Goal: Task Accomplishment & Management: Manage account settings

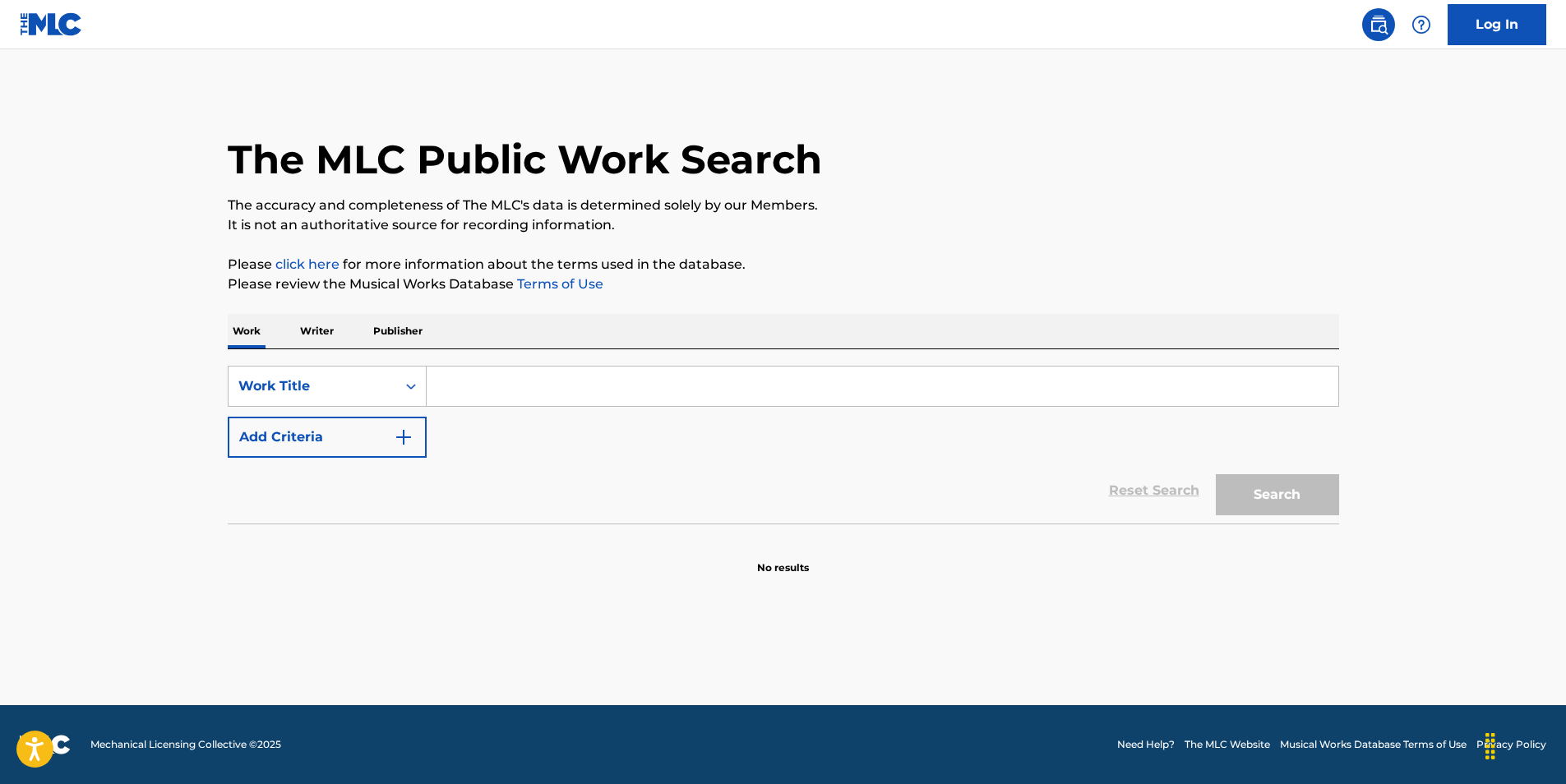
click at [315, 322] on p "Writer" at bounding box center [317, 330] width 43 height 35
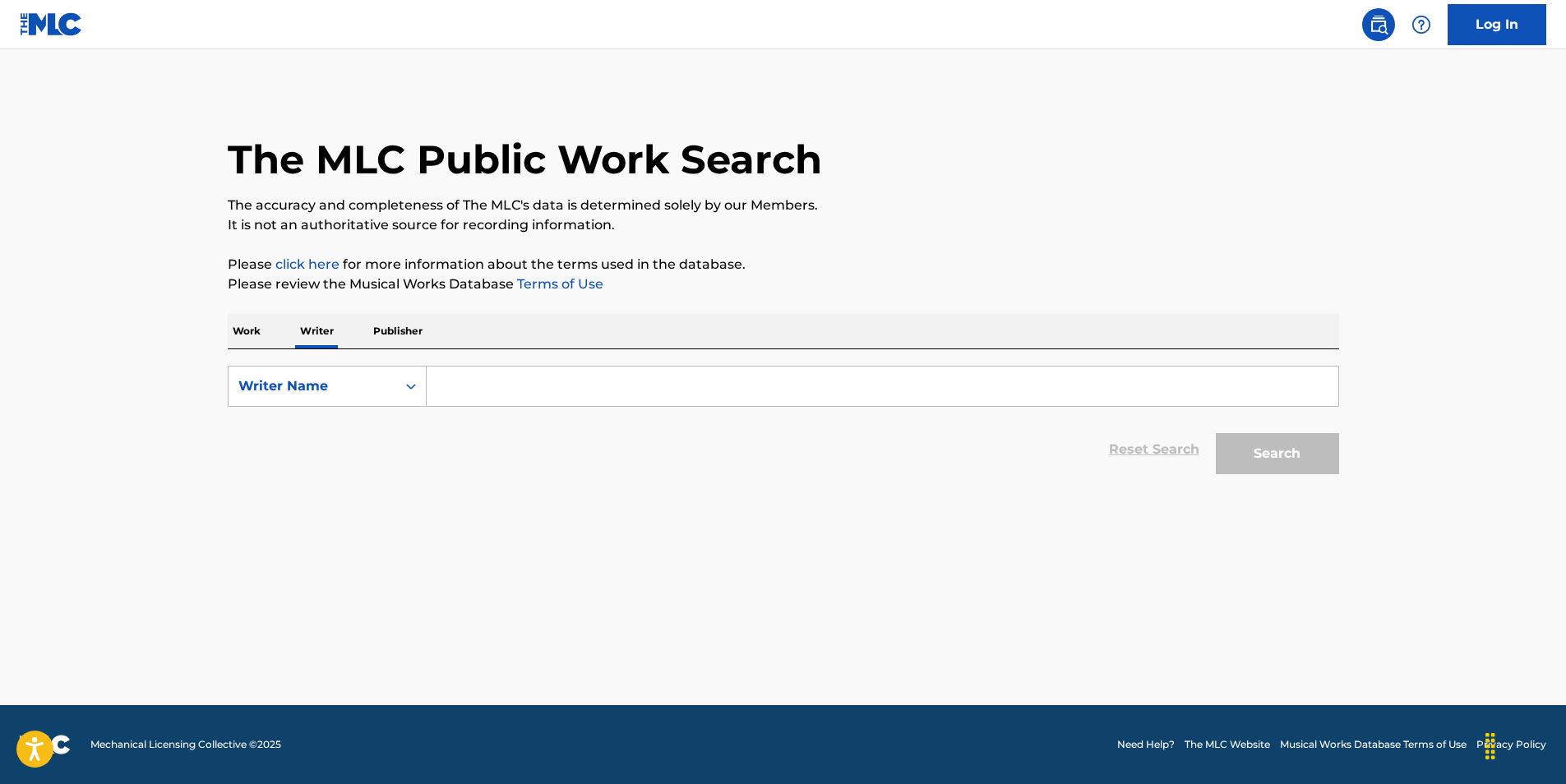
click at [487, 389] on input "Search Form" at bounding box center [882, 387] width 912 height 39
click at [1216, 433] on button "Search" at bounding box center [1277, 454] width 123 height 41
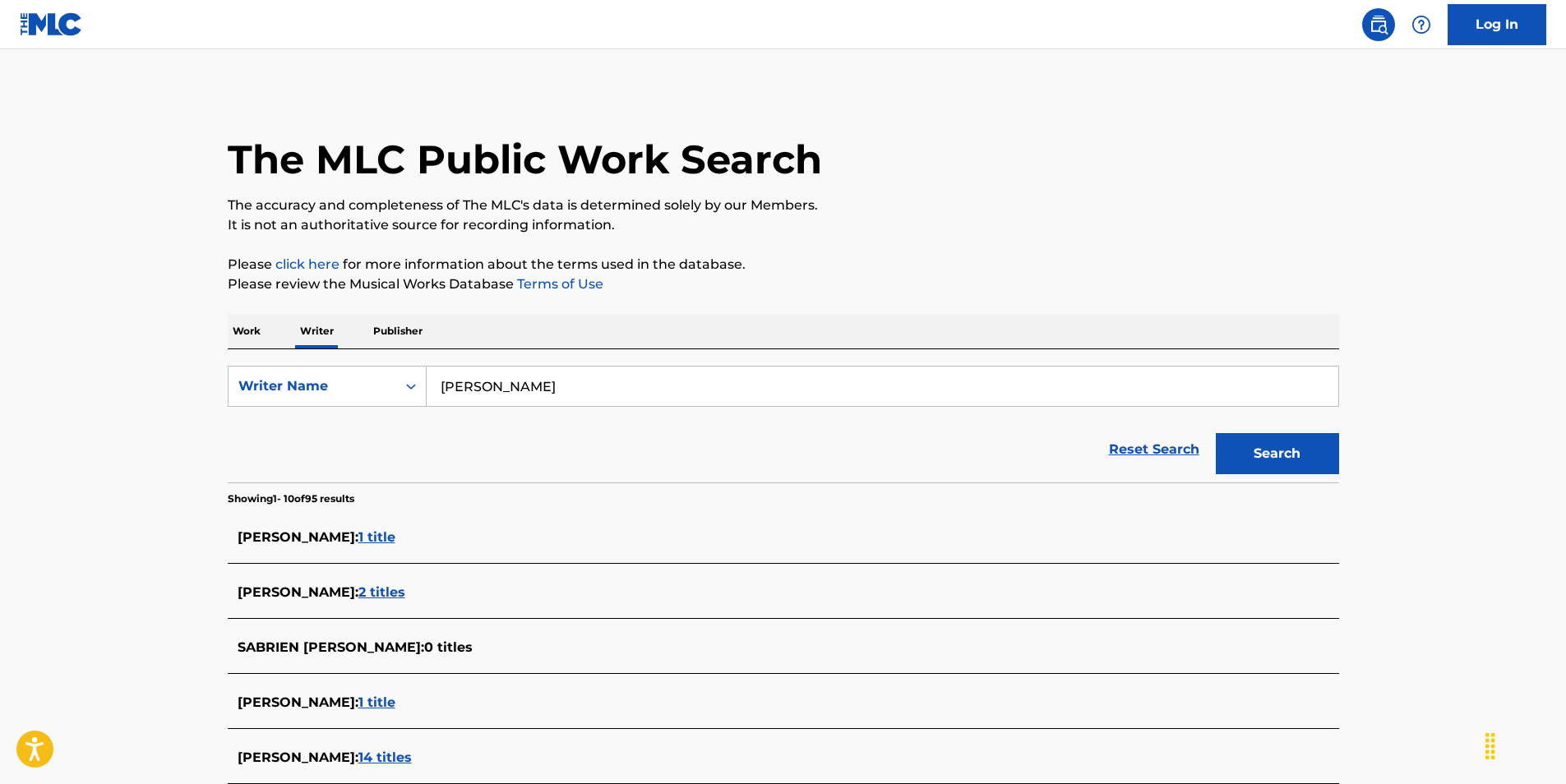
click at [567, 386] on input "alyis sledge" at bounding box center [882, 387] width 912 height 39
type input "maxxrilla"
click at [1325, 438] on button "Search" at bounding box center [1277, 454] width 123 height 41
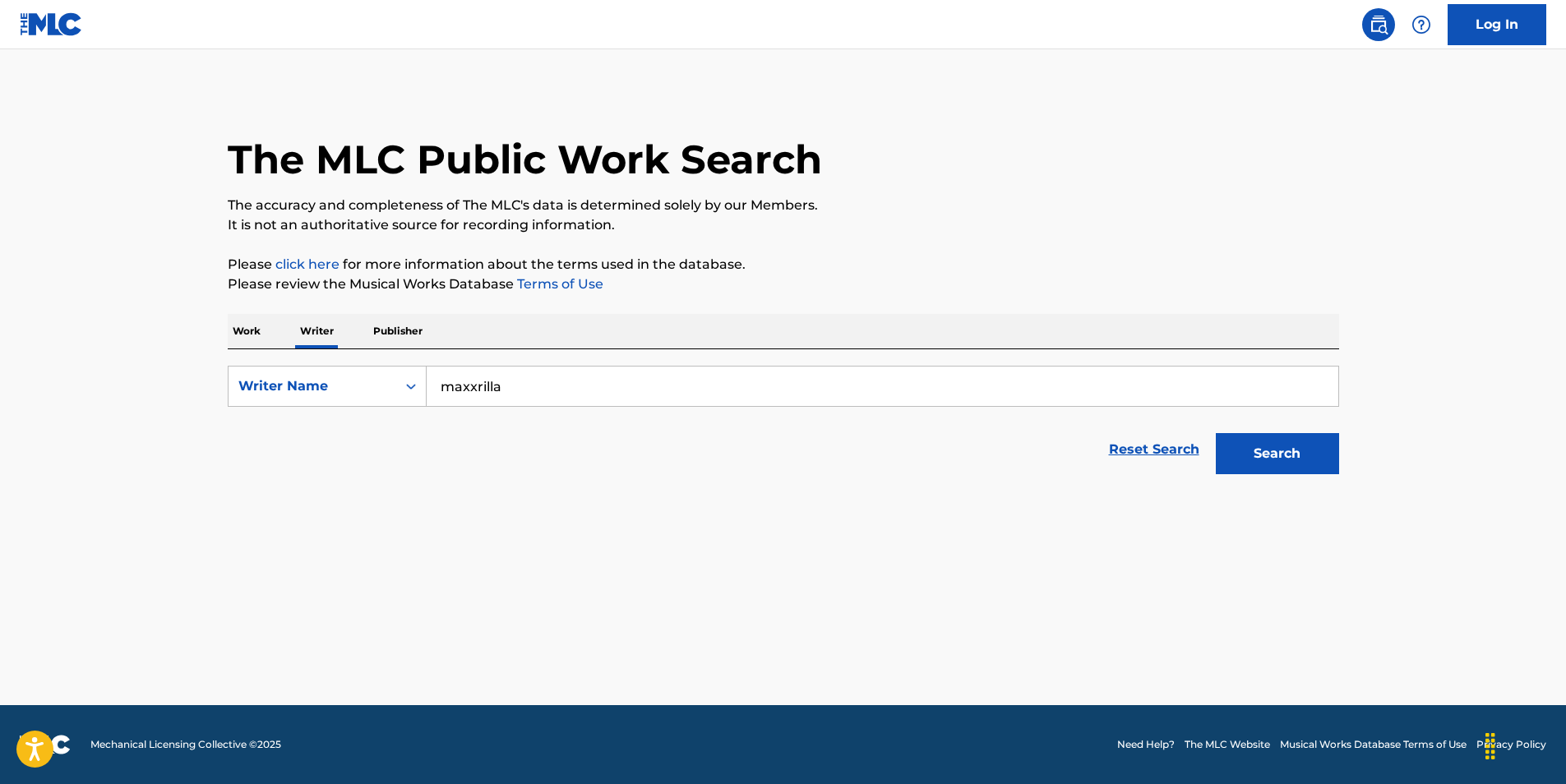
click at [234, 339] on p "Work" at bounding box center [247, 330] width 37 height 35
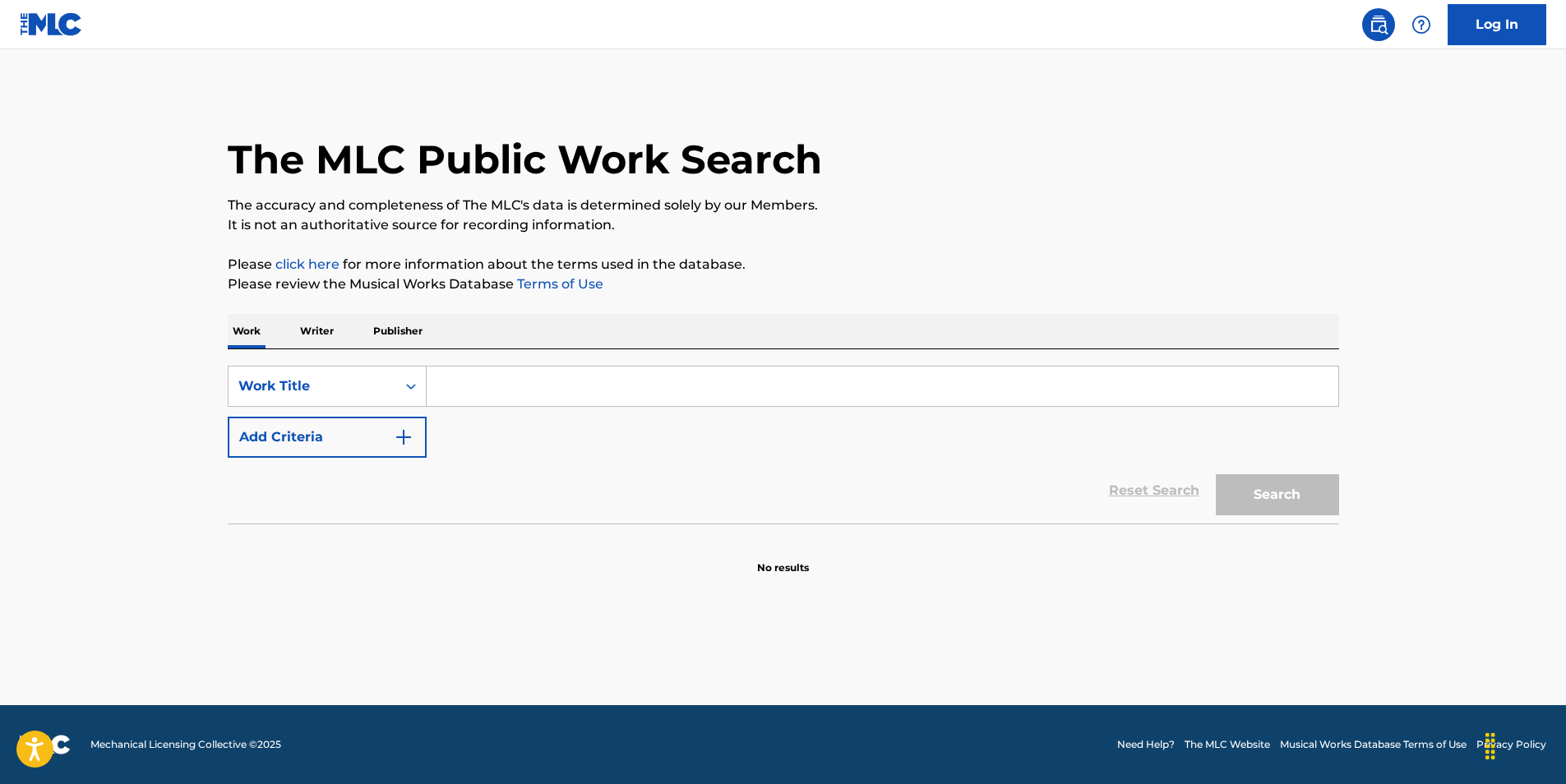
click at [393, 328] on p "Publisher" at bounding box center [398, 330] width 59 height 35
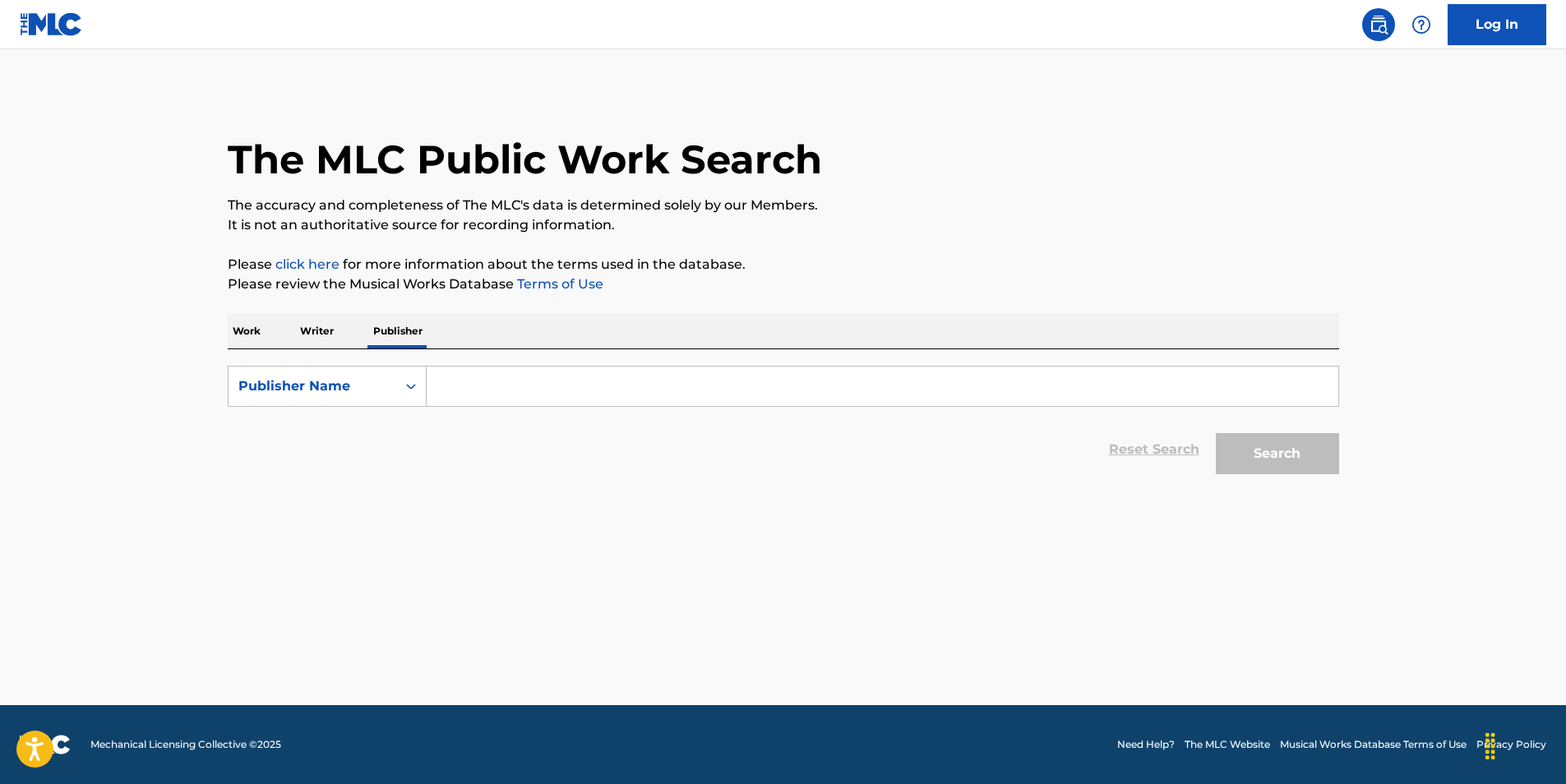
click at [470, 375] on input "Search Form" at bounding box center [882, 387] width 912 height 39
click at [1502, 15] on link "Log In" at bounding box center [1497, 25] width 99 height 41
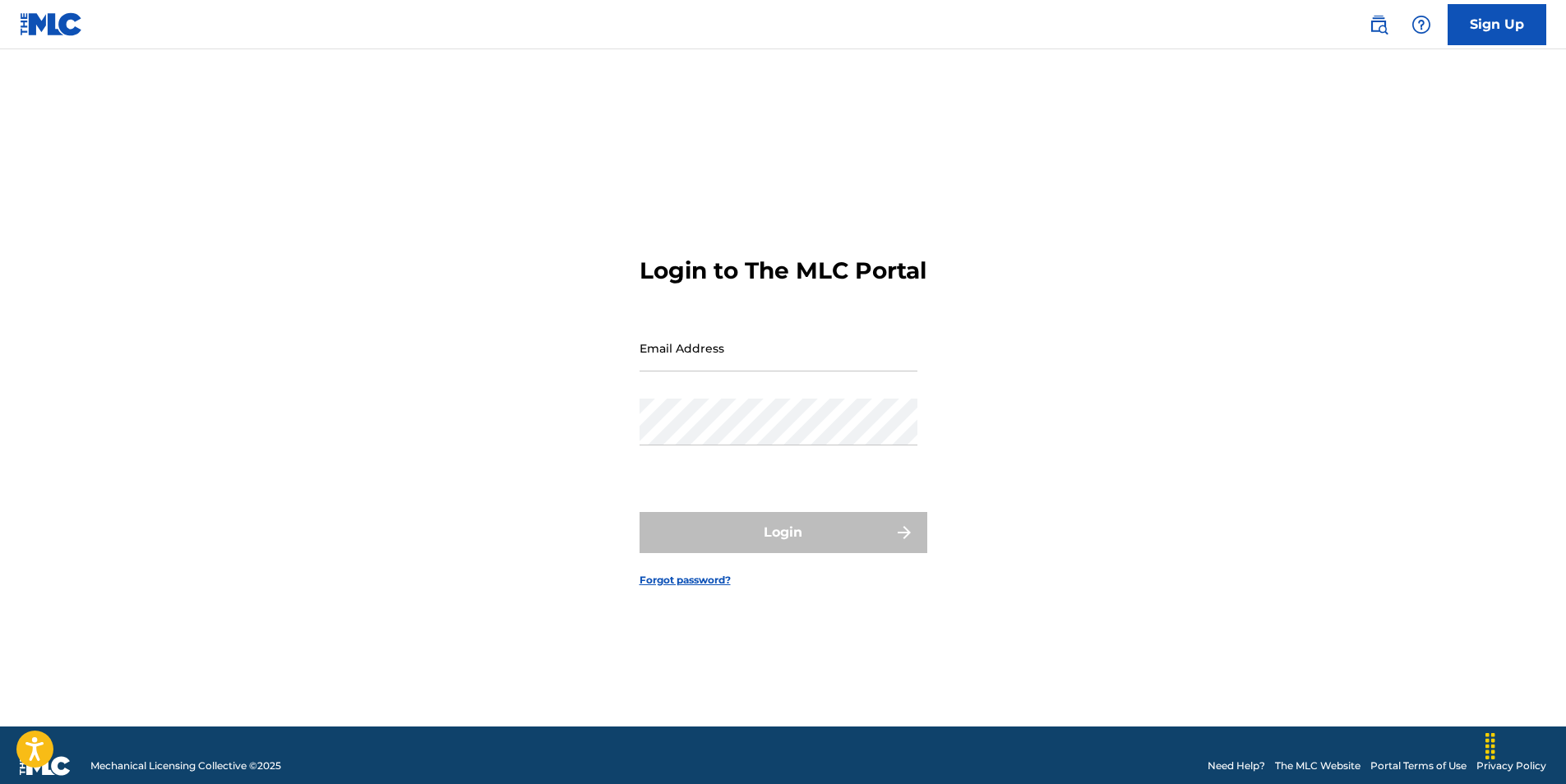
type input "[EMAIL_ADDRESS][DOMAIN_NAME]"
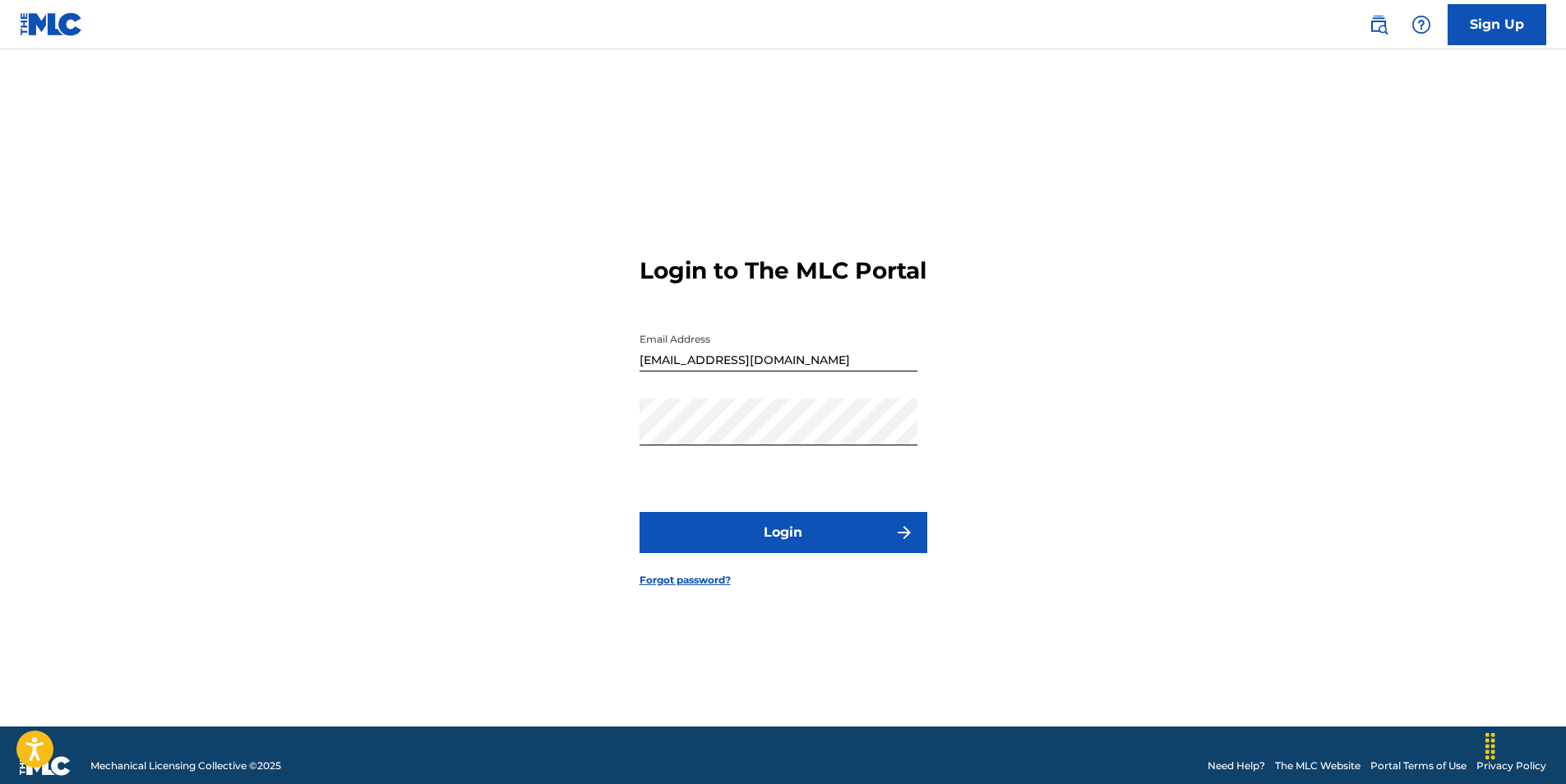
click at [740, 553] on button "Login" at bounding box center [783, 533] width 288 height 41
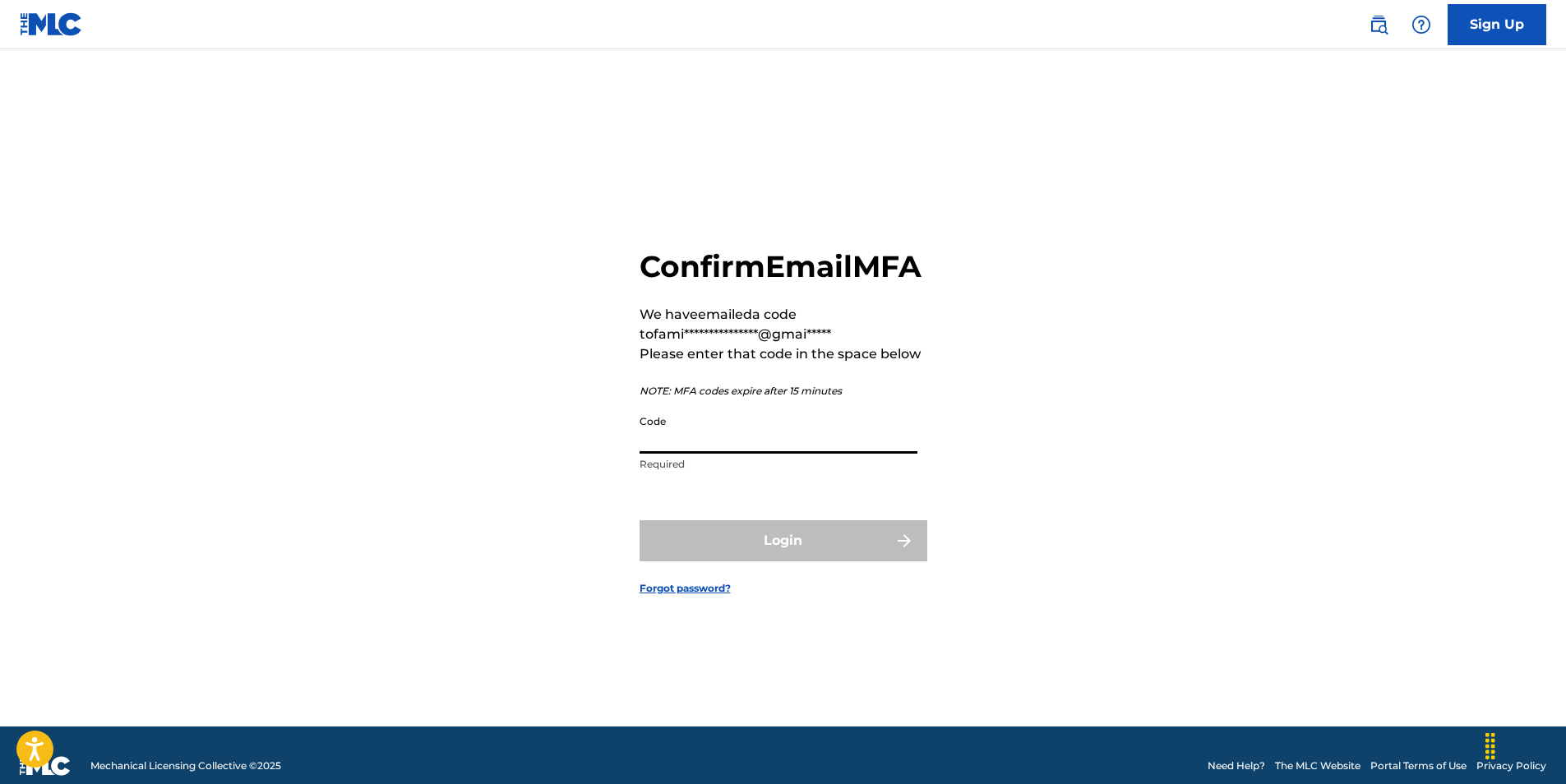
click at [773, 454] on input "Code" at bounding box center [779, 429] width 278 height 46
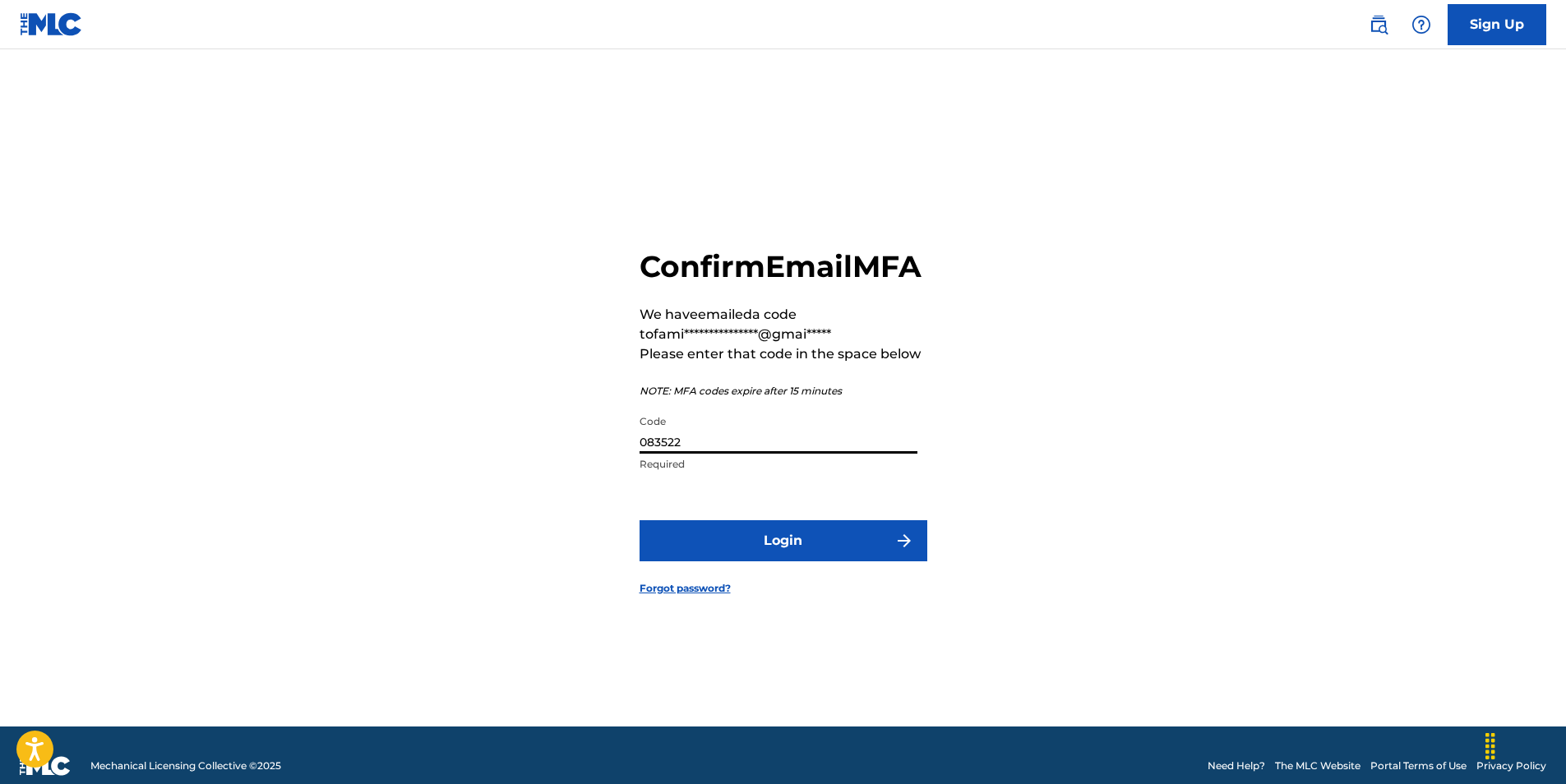
type input "083522"
click at [783, 543] on button "Login" at bounding box center [783, 540] width 288 height 41
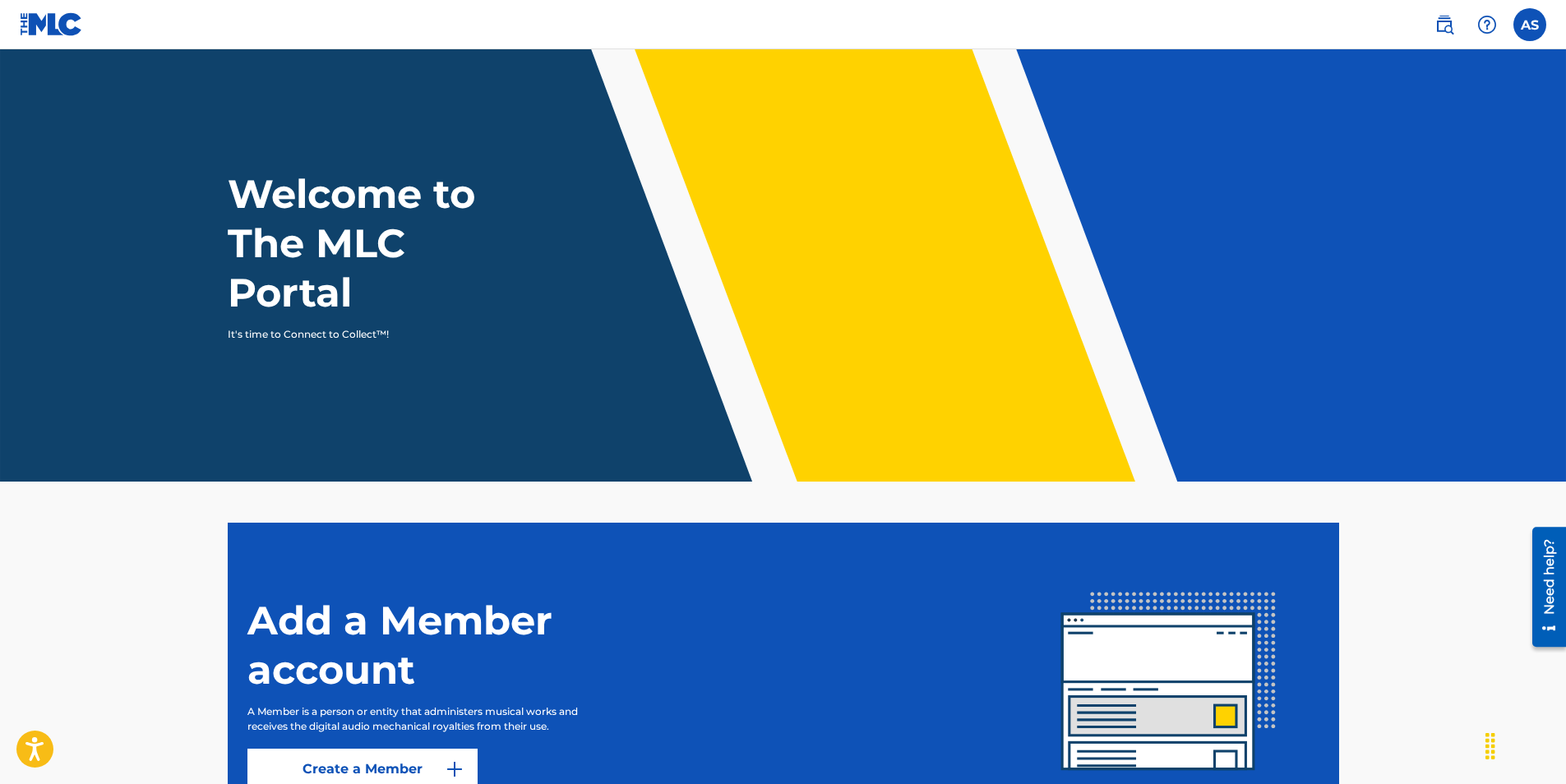
click at [1524, 27] on label at bounding box center [1529, 24] width 33 height 33
click at [1529, 25] on input "AS Alyis Sledge familyfirstrecords1@gmail.com Profile Log out" at bounding box center [1529, 25] width 0 height 0
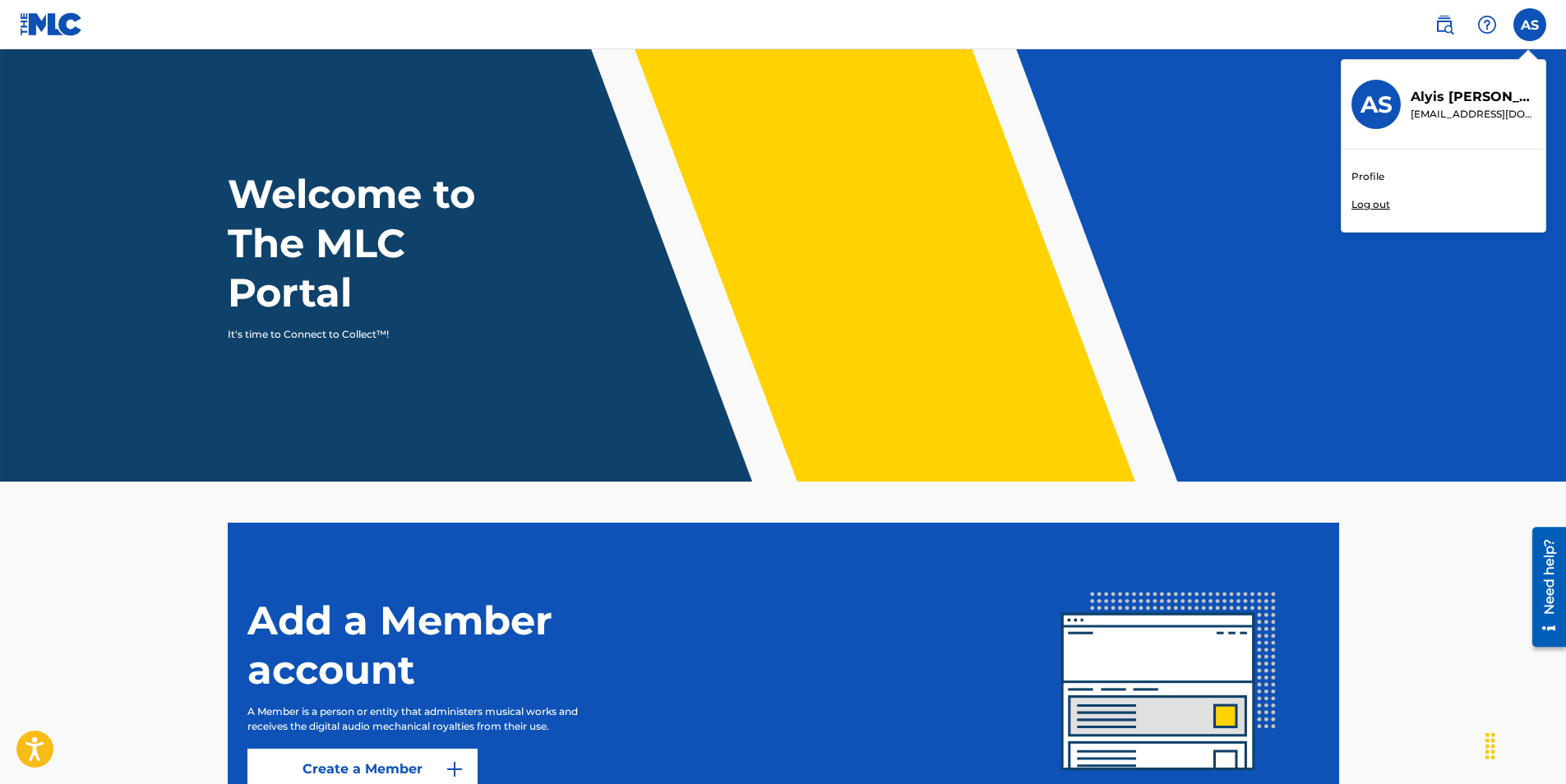
click at [1361, 175] on link "Profile" at bounding box center [1367, 177] width 33 height 15
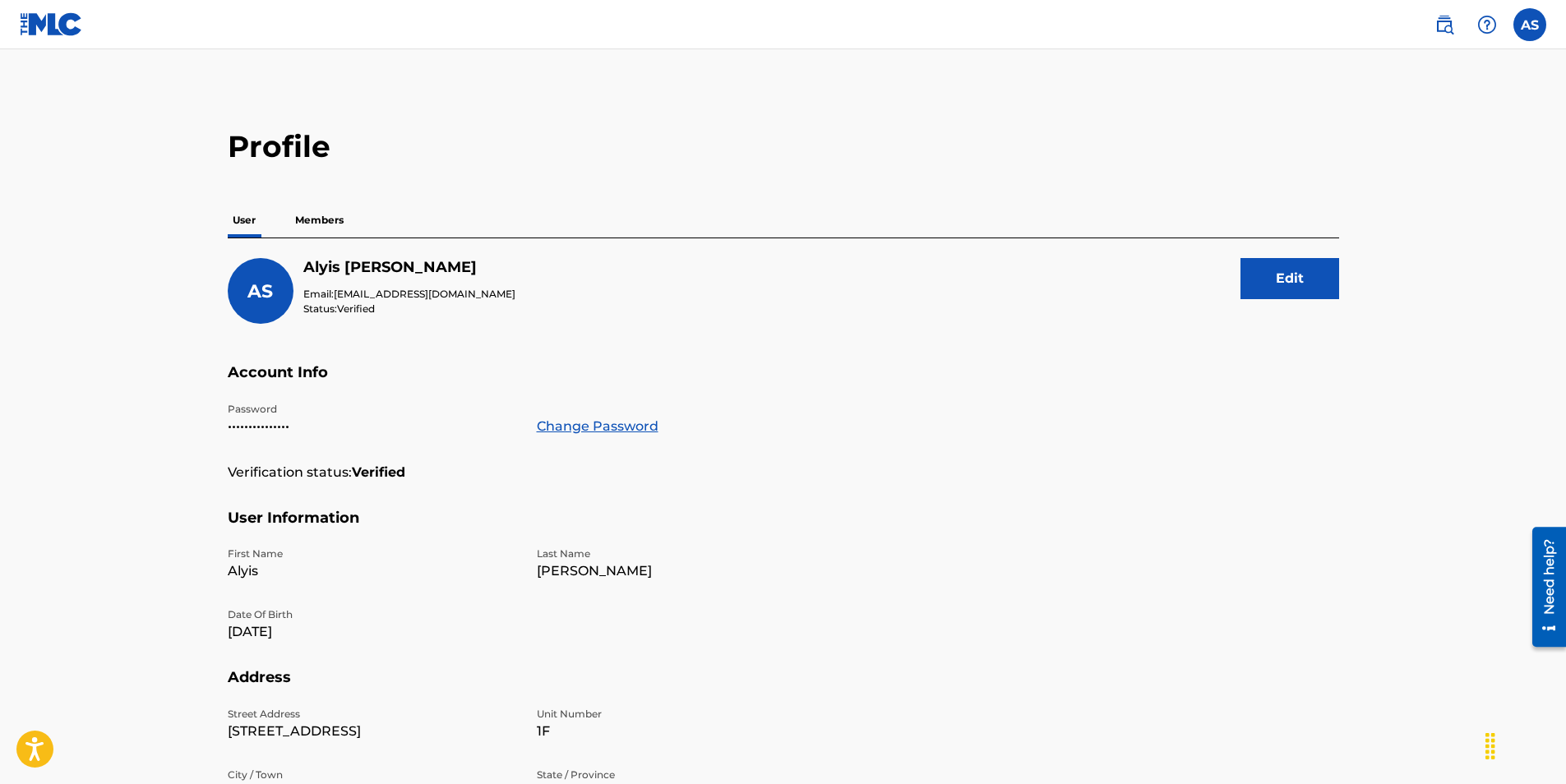
click at [327, 224] on p "Members" at bounding box center [319, 220] width 58 height 35
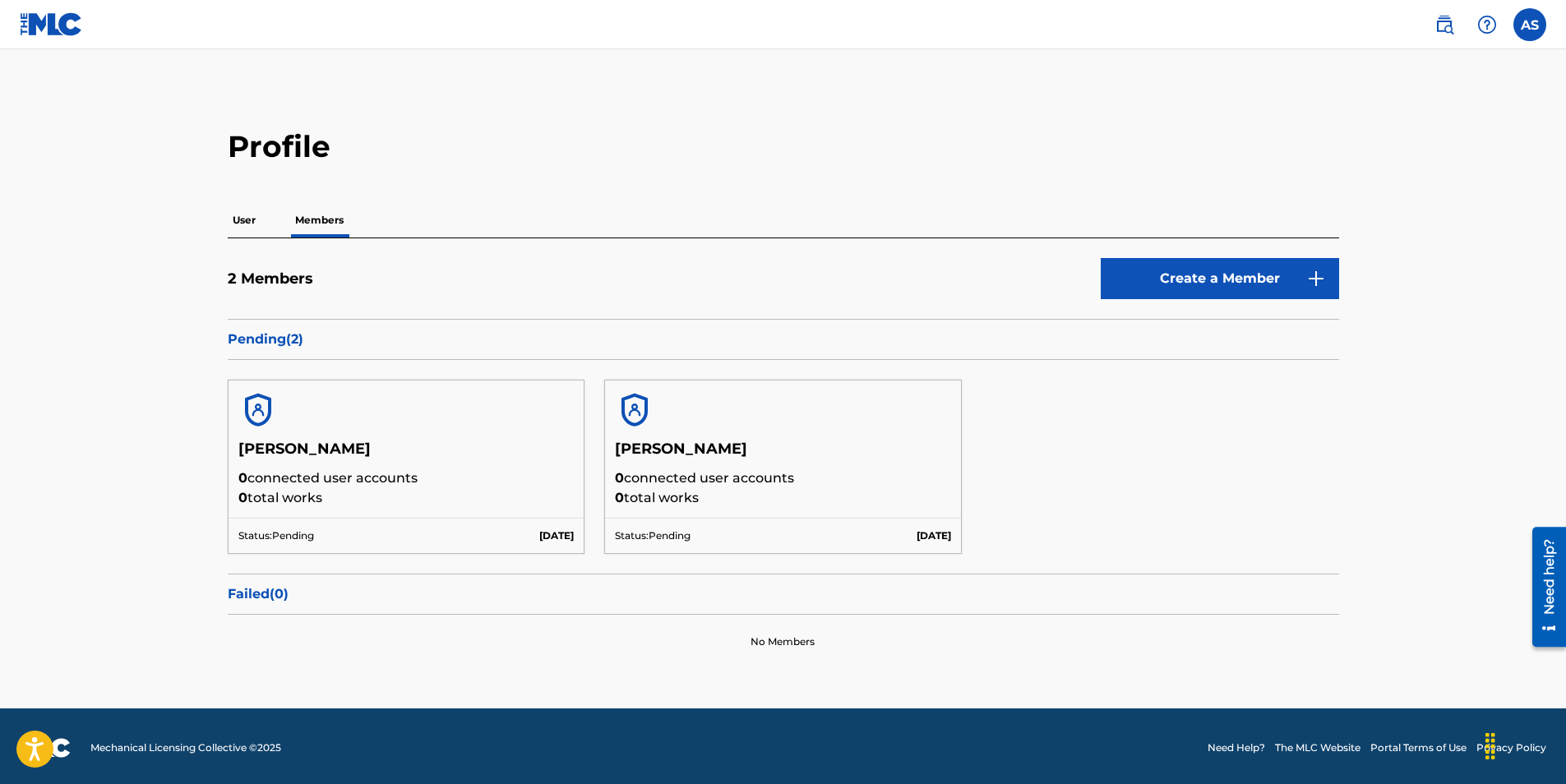
click at [474, 472] on p "0 connected user accounts" at bounding box center [407, 478] width 336 height 20
drag, startPoint x: 485, startPoint y: 472, endPoint x: 387, endPoint y: 503, distance: 102.8
click at [387, 503] on p "0 total works" at bounding box center [407, 498] width 336 height 20
click at [1212, 86] on main "Profile User Members 2 Members Create a Member Pending ( 2 ) [PERSON_NAME] 0 co…" at bounding box center [783, 379] width 1566 height 659
drag, startPoint x: 255, startPoint y: 342, endPoint x: 108, endPoint y: 412, distance: 162.8
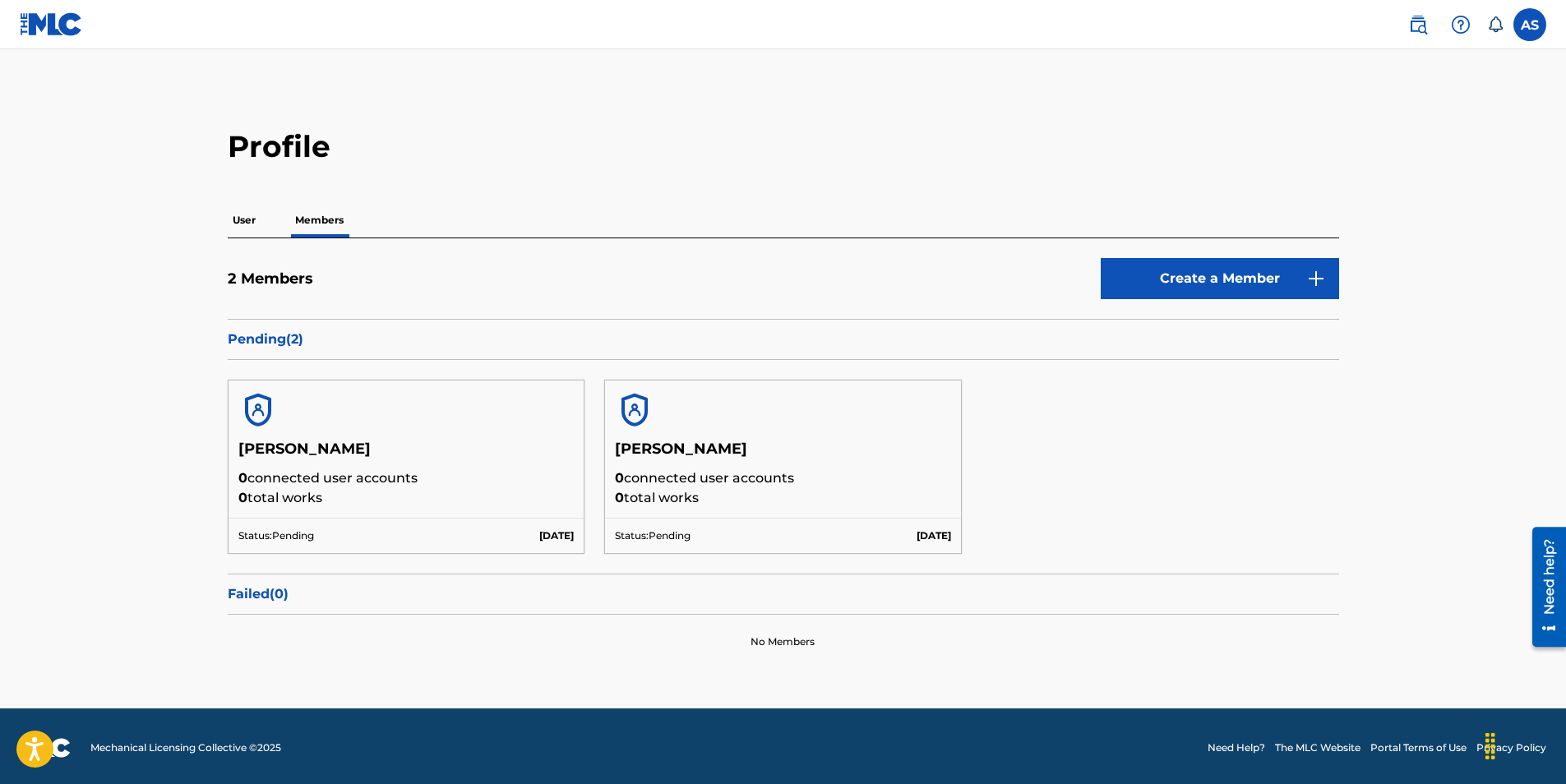
click at [108, 412] on main "Profile User Members 2 Members Create a Member Pending ( 2 ) [PERSON_NAME] 0 co…" at bounding box center [783, 379] width 1566 height 659
click at [1125, 105] on main "Profile User Members 2 Members Create a Member Pending ( 2 ) [PERSON_NAME] 0 co…" at bounding box center [783, 379] width 1566 height 659
